Goal: Navigation & Orientation: Understand site structure

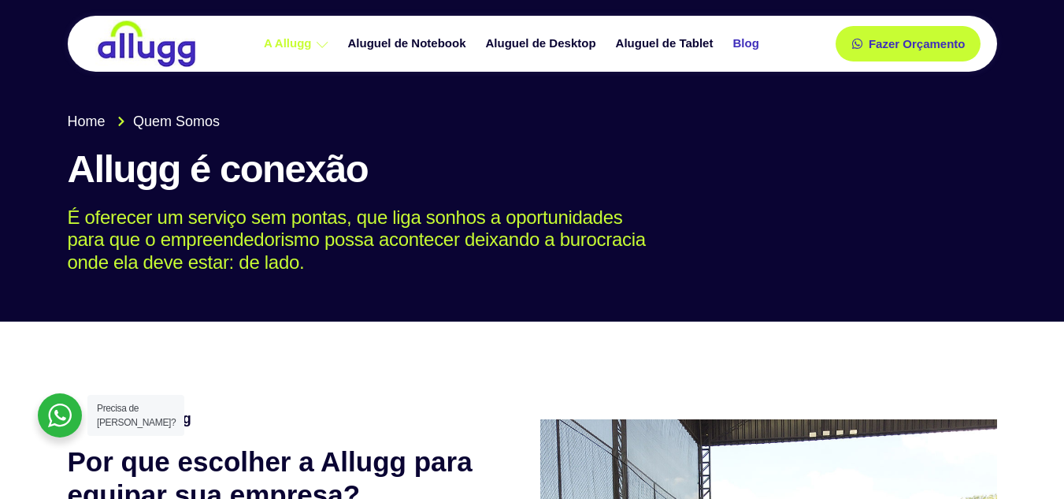
click at [729, 39] on link "Blog" at bounding box center [748, 44] width 46 height 28
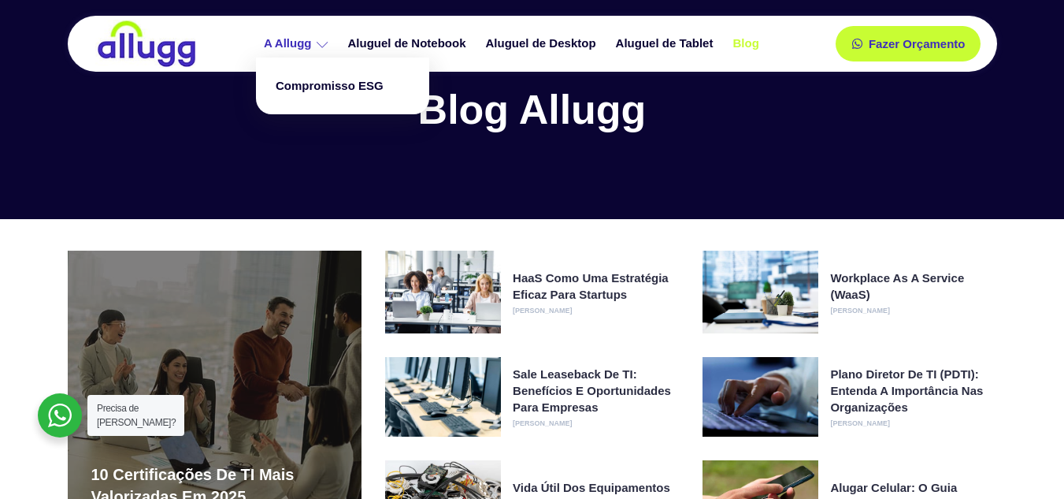
click at [308, 39] on link "A Allugg" at bounding box center [298, 44] width 84 height 28
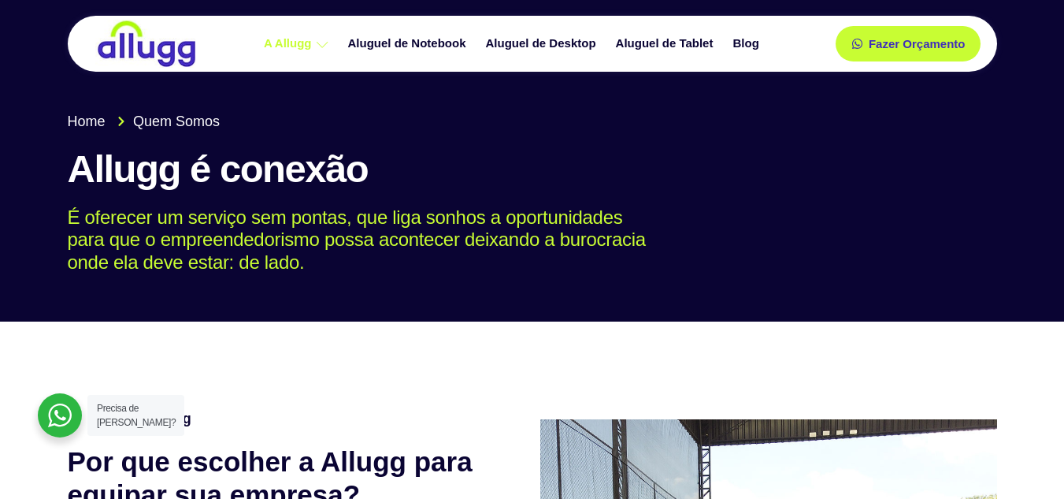
click at [316, 84] on link "Compromisso ESG" at bounding box center [343, 86] width 158 height 42
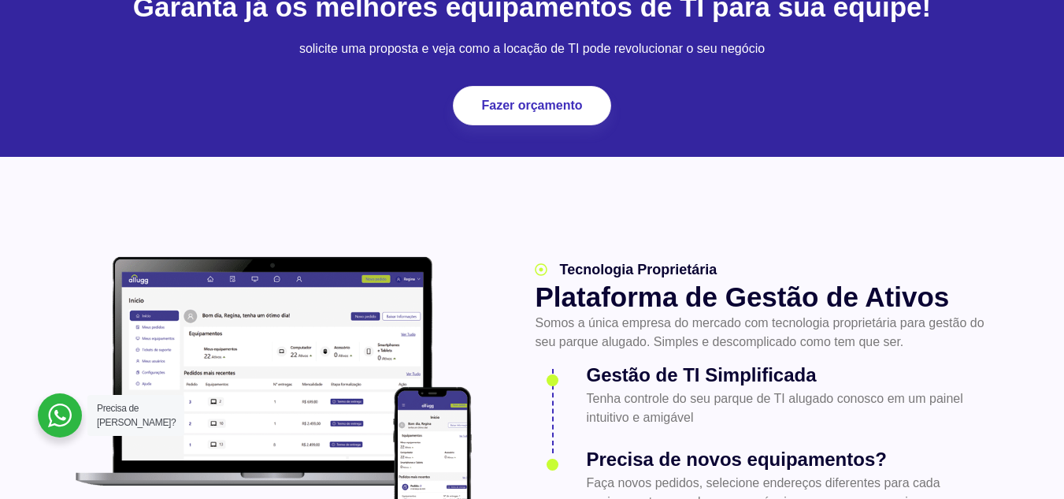
scroll to position [1805, 0]
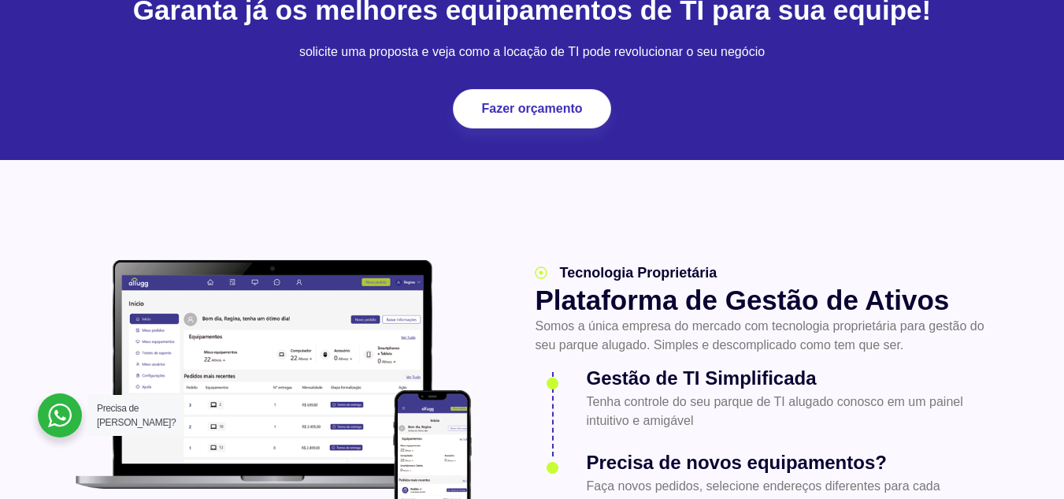
click at [621, 158] on div at bounding box center [532, 42] width 1064 height 234
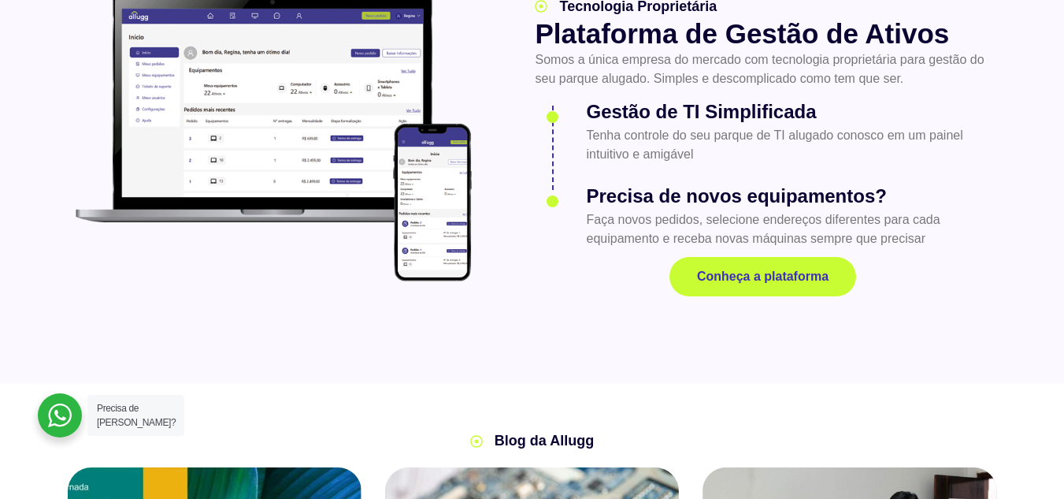
scroll to position [2094, 0]
